Goal: Task Accomplishment & Management: Manage account settings

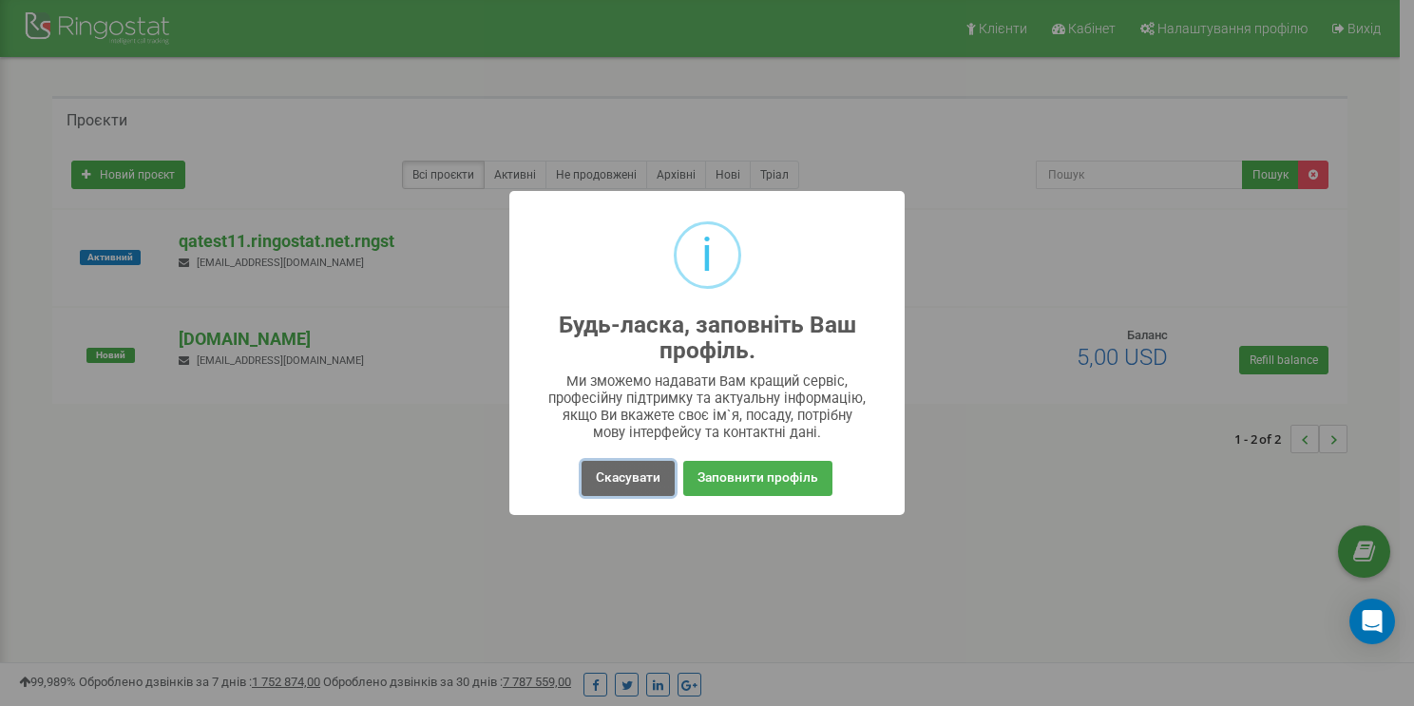
click at [625, 191] on button "Скасувати" at bounding box center [628, 478] width 93 height 35
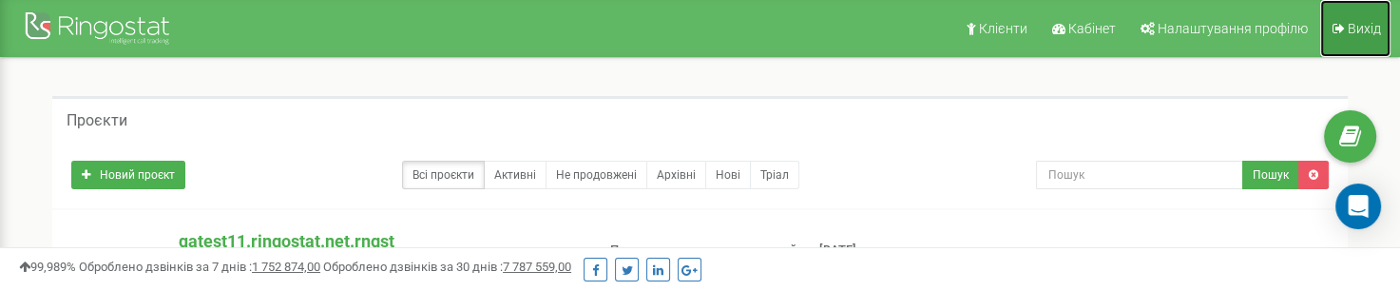
click at [1346, 29] on link "Вихід" at bounding box center [1355, 28] width 70 height 57
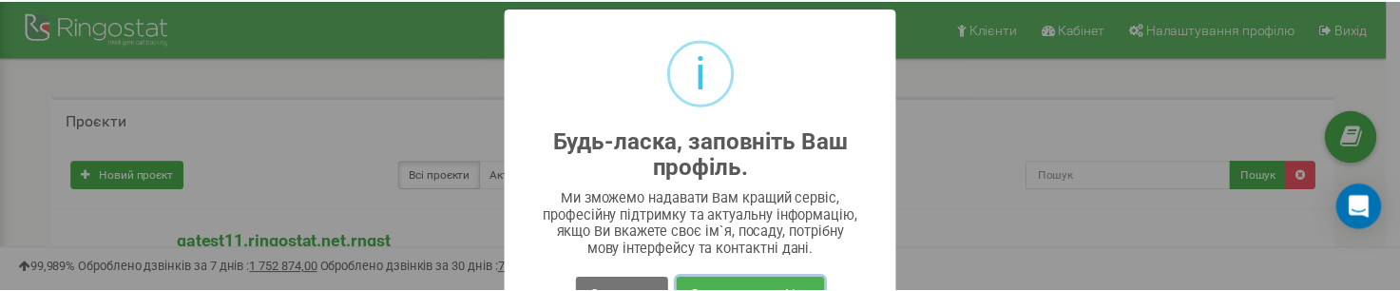
scroll to position [48, 0]
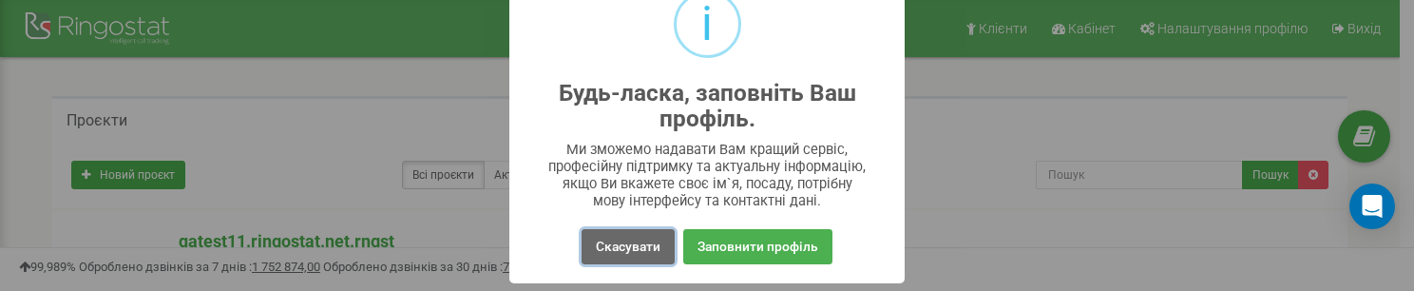
click at [599, 244] on button "Скасувати" at bounding box center [628, 246] width 93 height 35
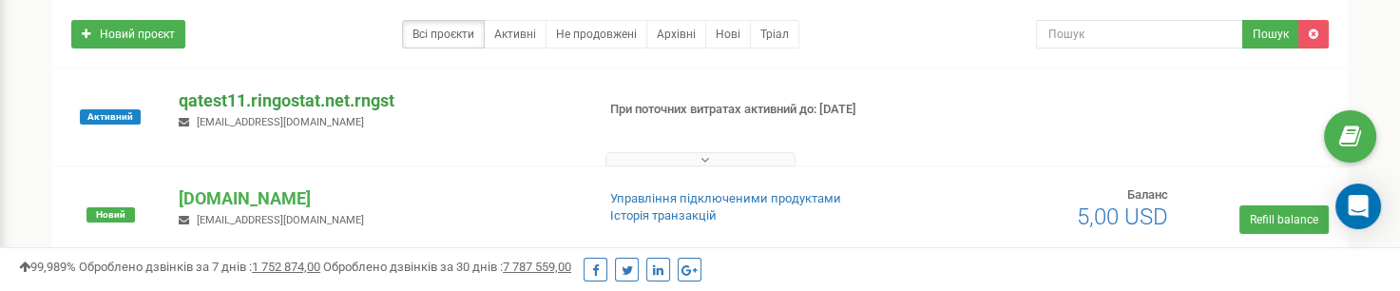
scroll to position [95, 0]
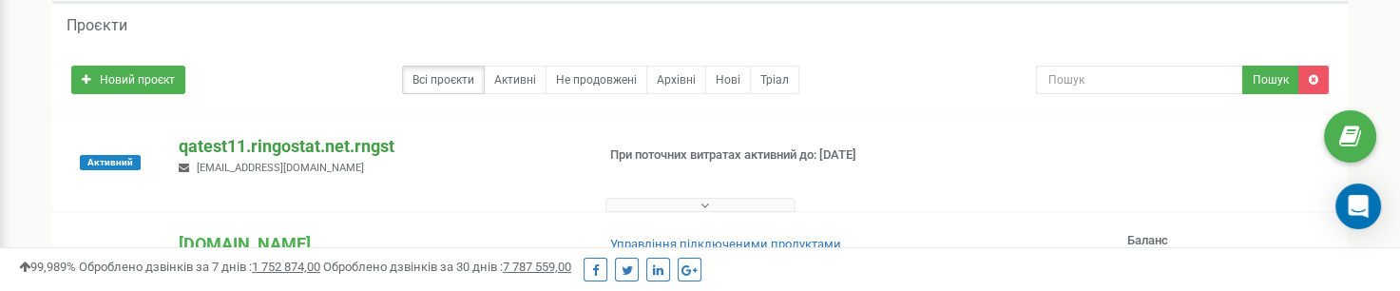
click at [323, 141] on p "qatest11.ringostat.net.rngst" at bounding box center [379, 146] width 400 height 25
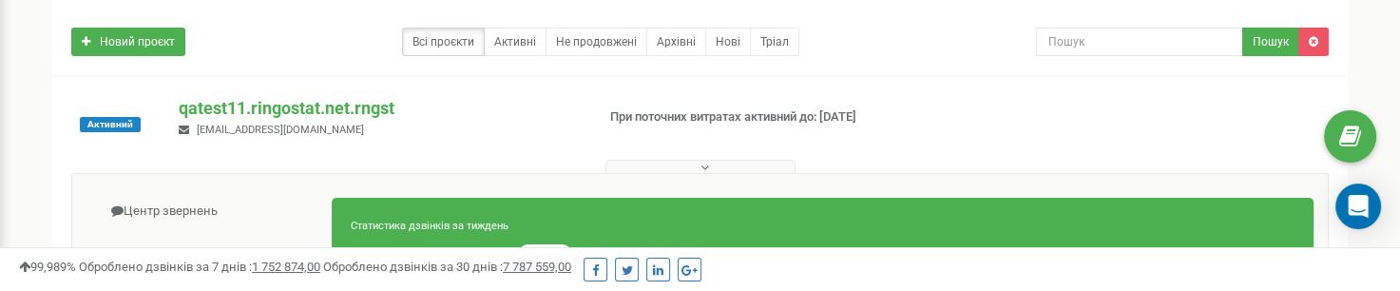
scroll to position [0, 0]
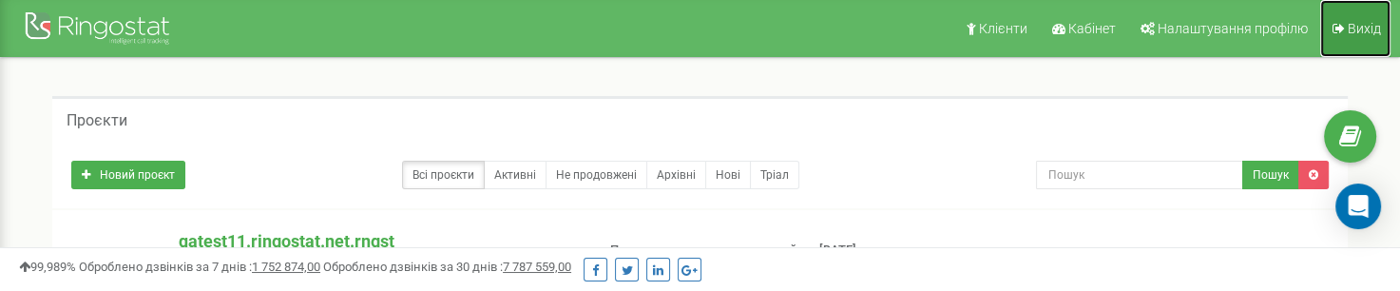
click at [1363, 18] on link "Вихід" at bounding box center [1355, 28] width 70 height 57
